Goal: Contribute content

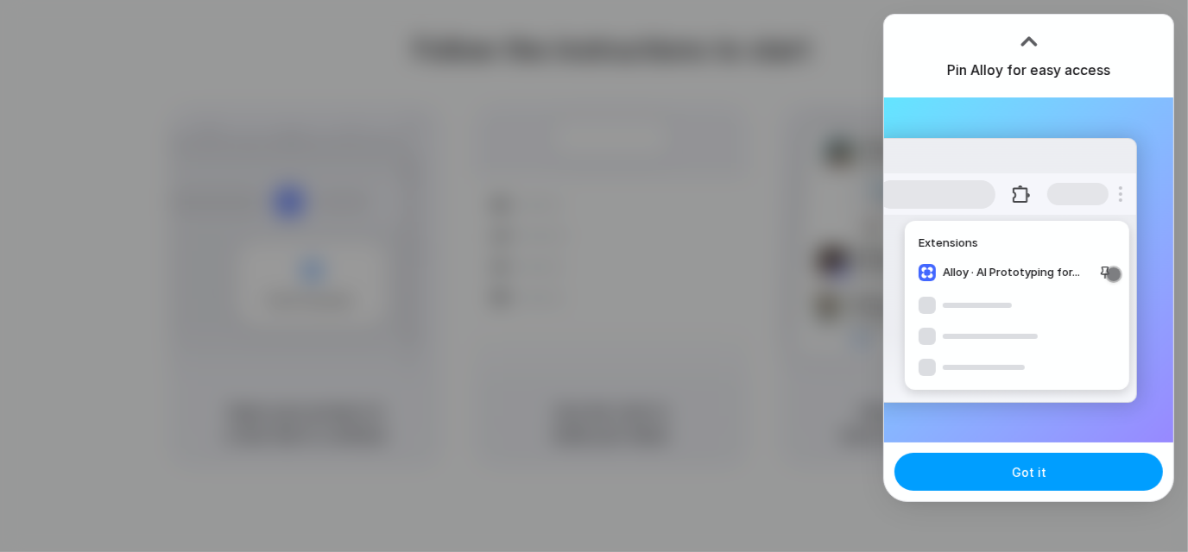
click at [1017, 484] on button "Got it" at bounding box center [1028, 472] width 268 height 38
